Goal: Task Accomplishment & Management: Use online tool/utility

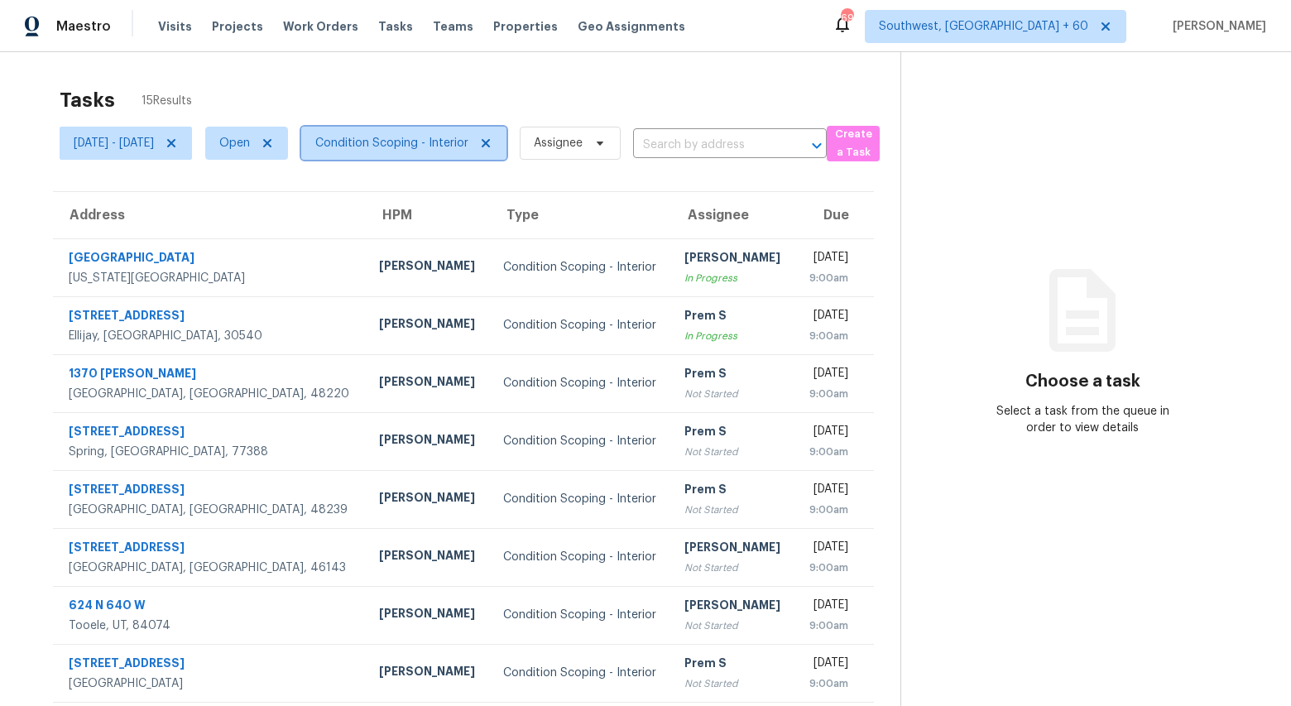
click at [472, 154] on span "Condition Scoping - Interior" at bounding box center [403, 143] width 205 height 33
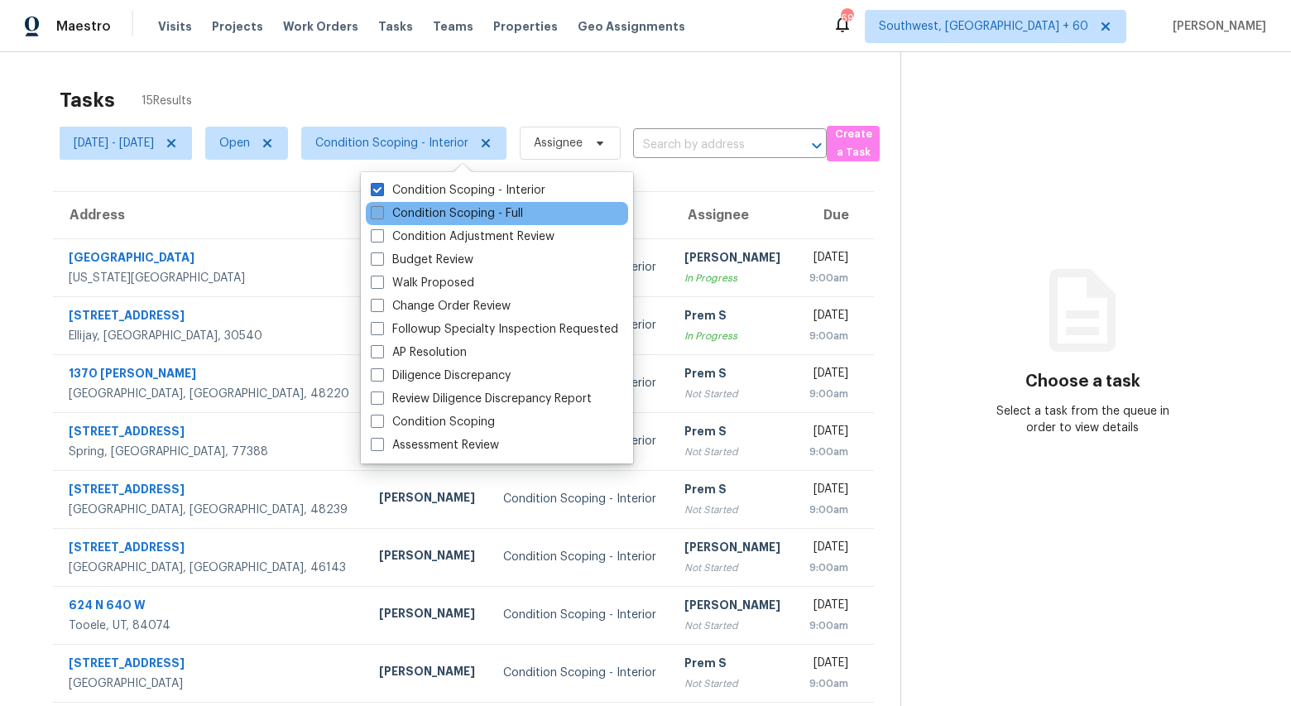
click at [430, 213] on label "Condition Scoping - Full" at bounding box center [447, 213] width 152 height 17
click at [382, 213] on input "Condition Scoping - Full" at bounding box center [376, 210] width 11 height 11
checkbox input "true"
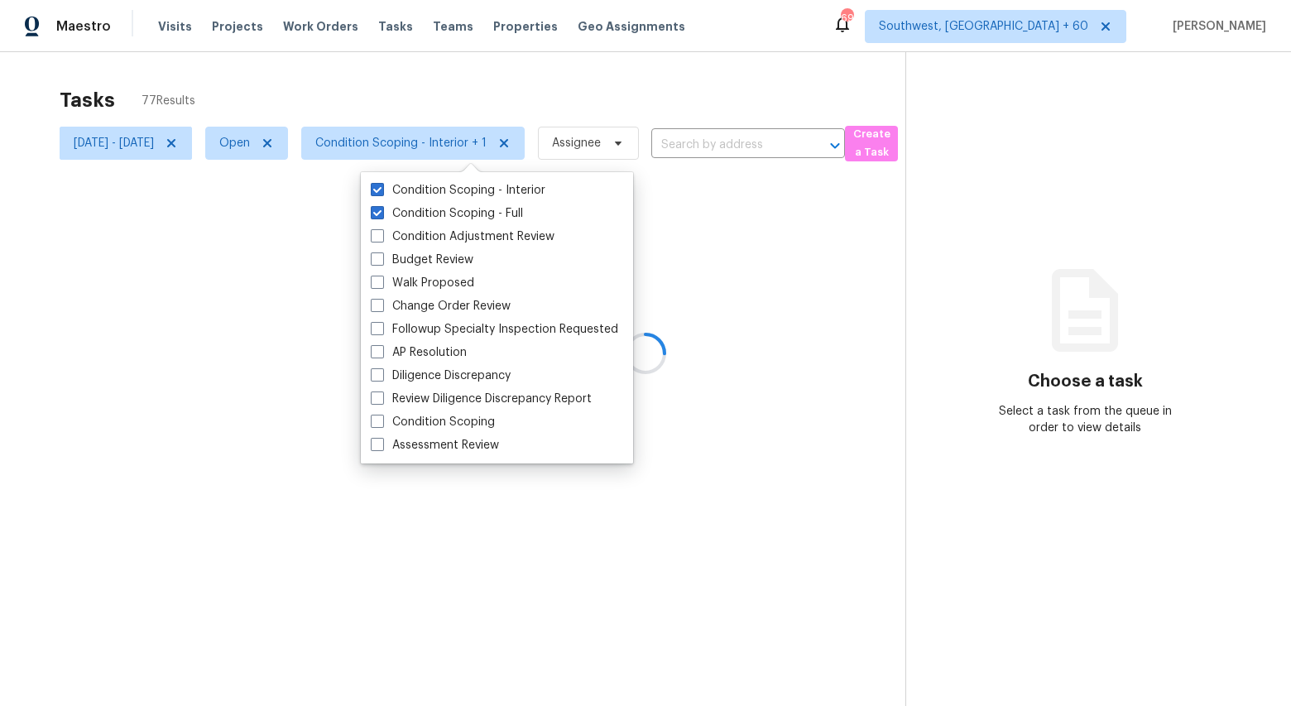
click at [244, 70] on div at bounding box center [645, 353] width 1291 height 706
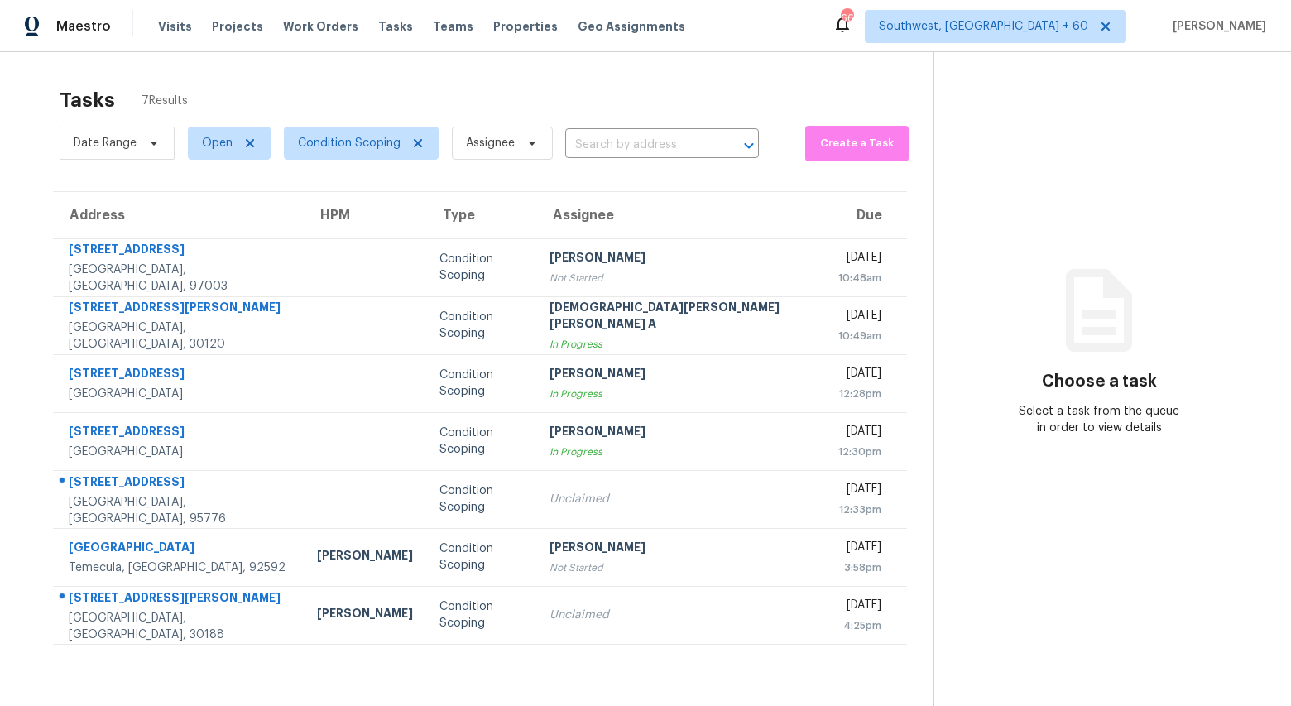
click at [595, 86] on div "Tasks 7 Results" at bounding box center [497, 100] width 874 height 43
